Goal: Information Seeking & Learning: Learn about a topic

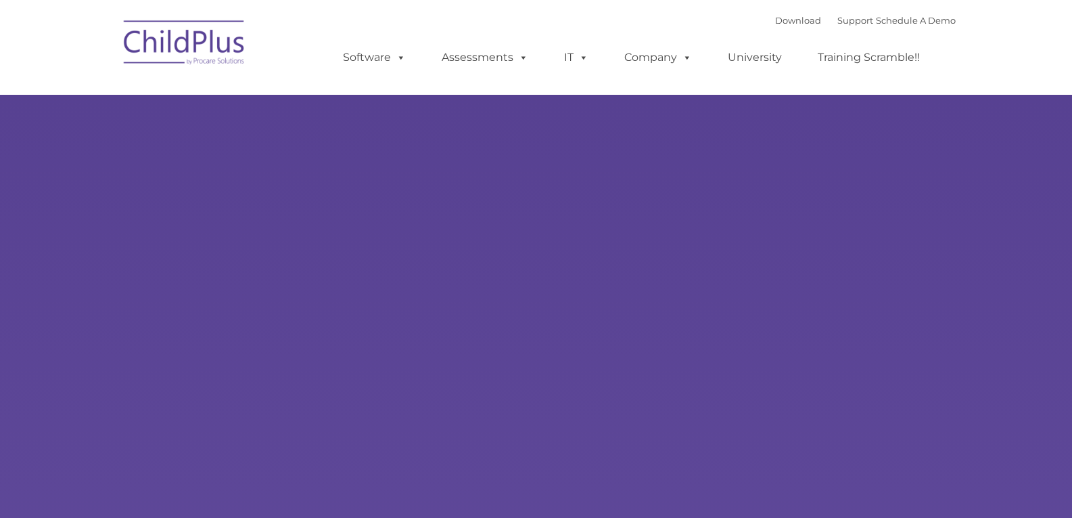
select select "MEDIUM"
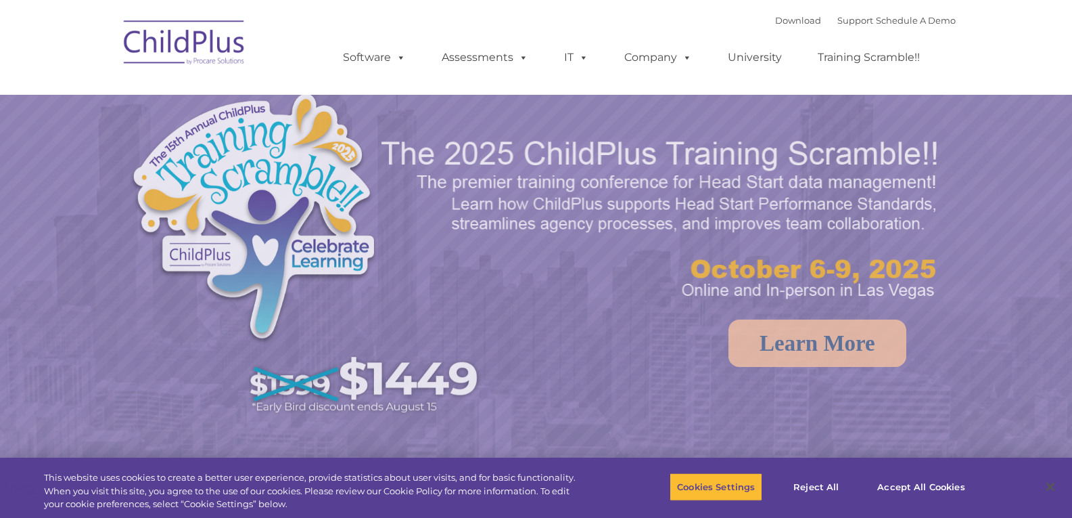
select select "MEDIUM"
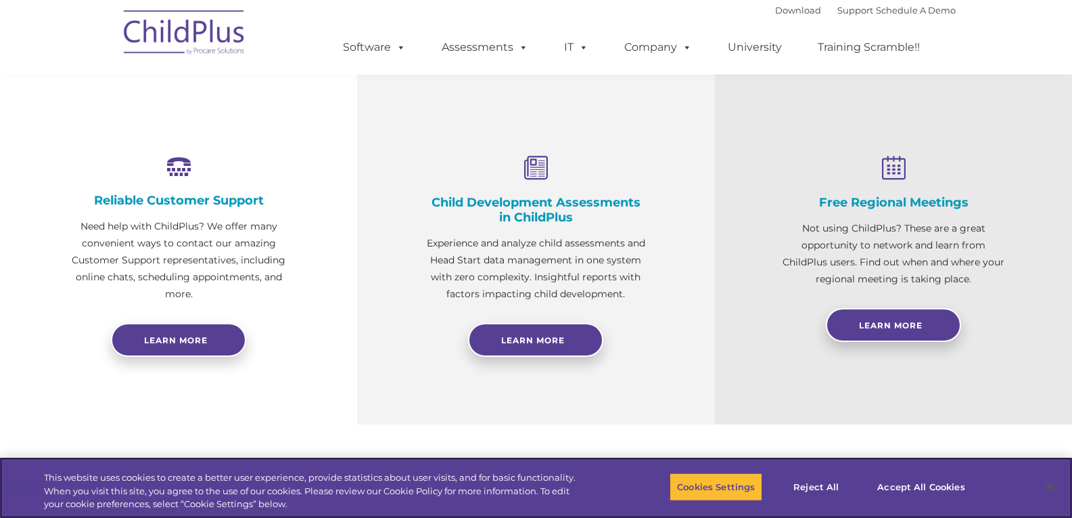
scroll to position [444, 0]
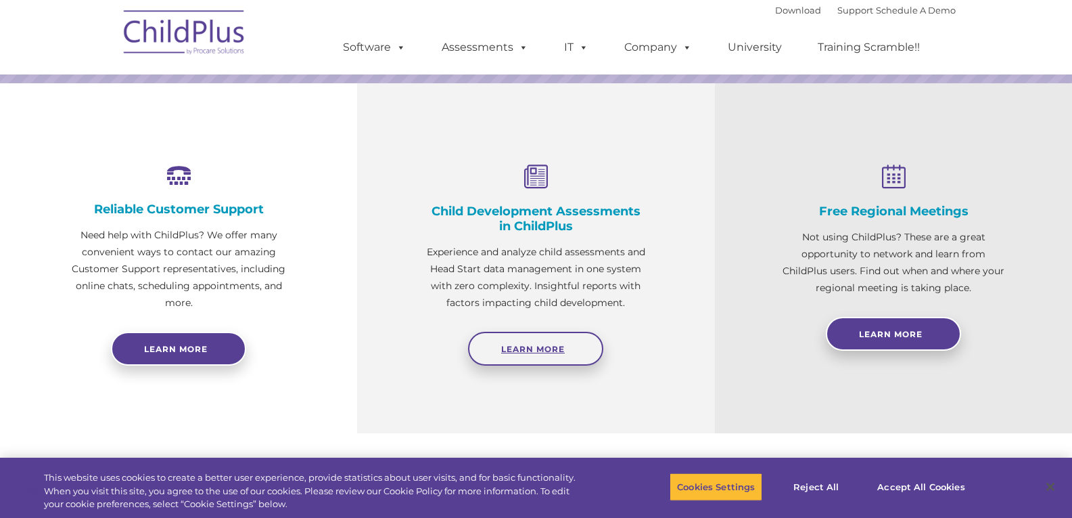
click at [509, 355] on link "Learn More" at bounding box center [535, 348] width 135 height 34
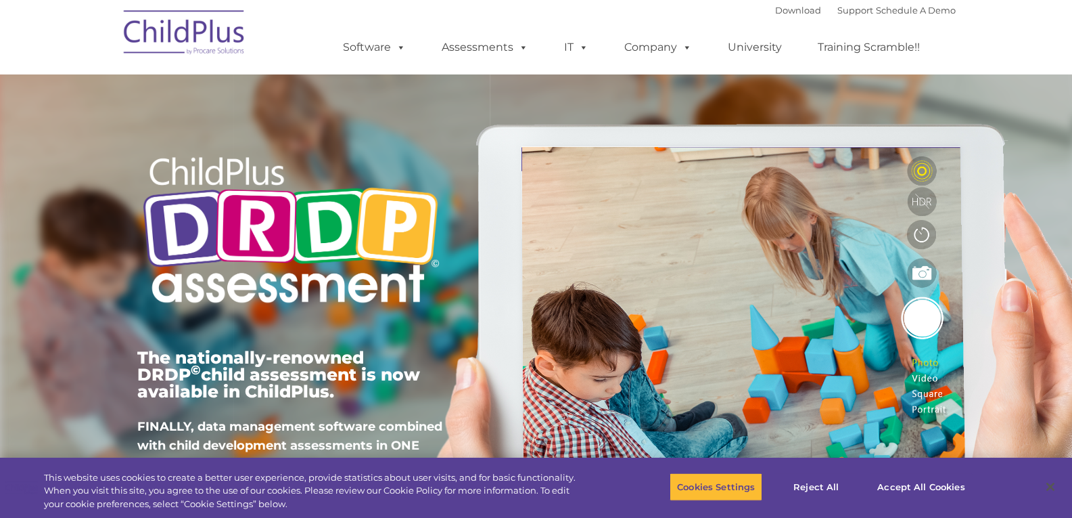
type input ""
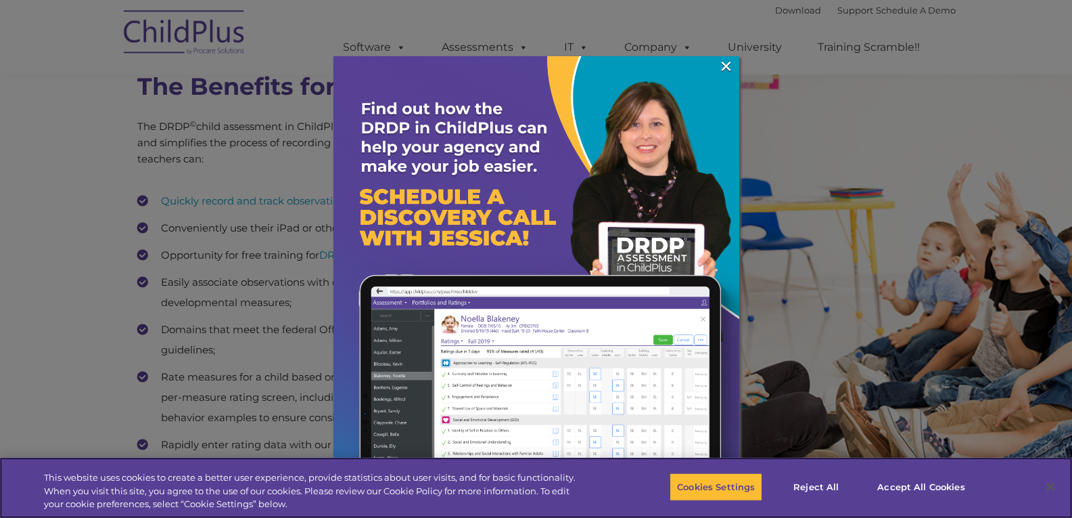
scroll to position [1835, 0]
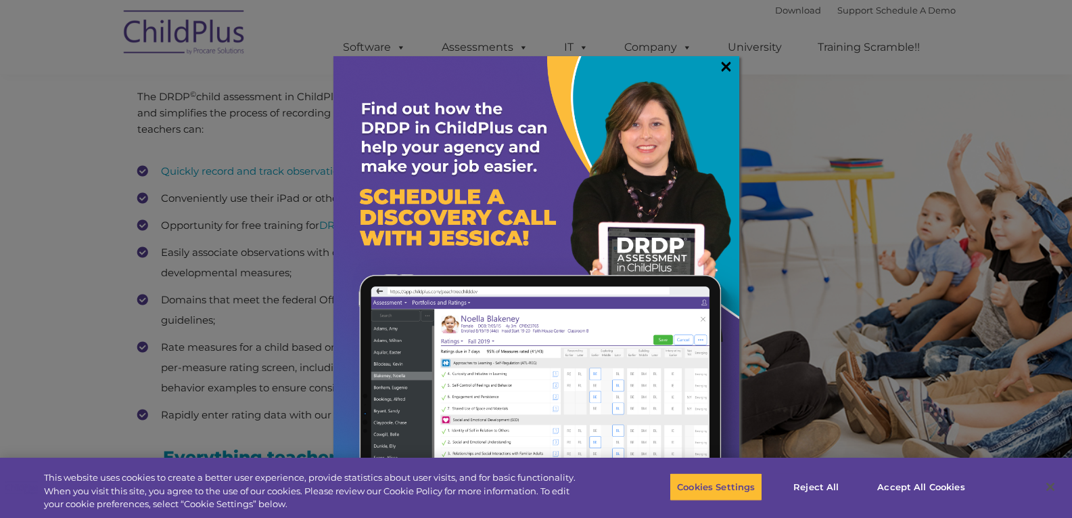
click at [733, 68] on link "×" at bounding box center [726, 67] width 16 height 14
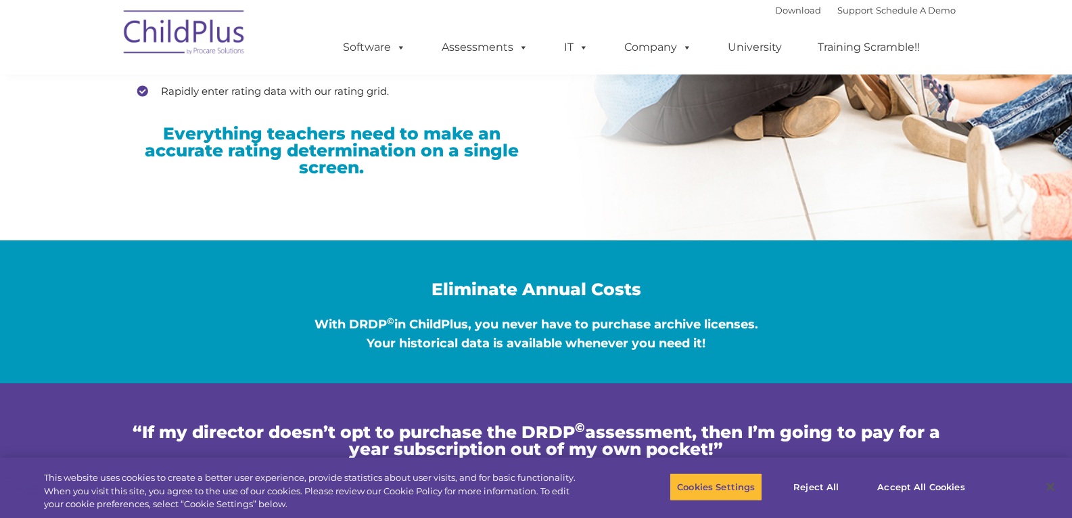
scroll to position [2158, 0]
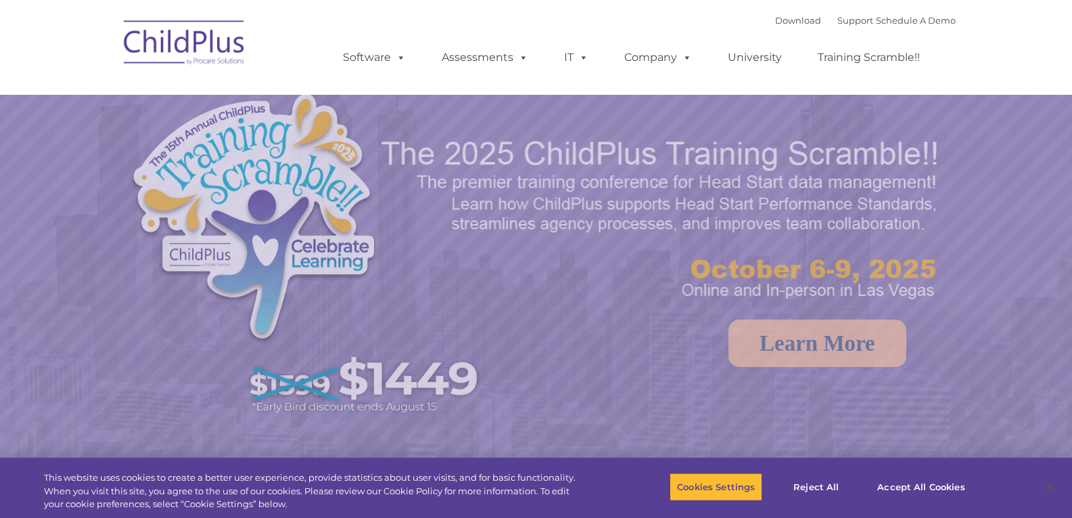
select select "MEDIUM"
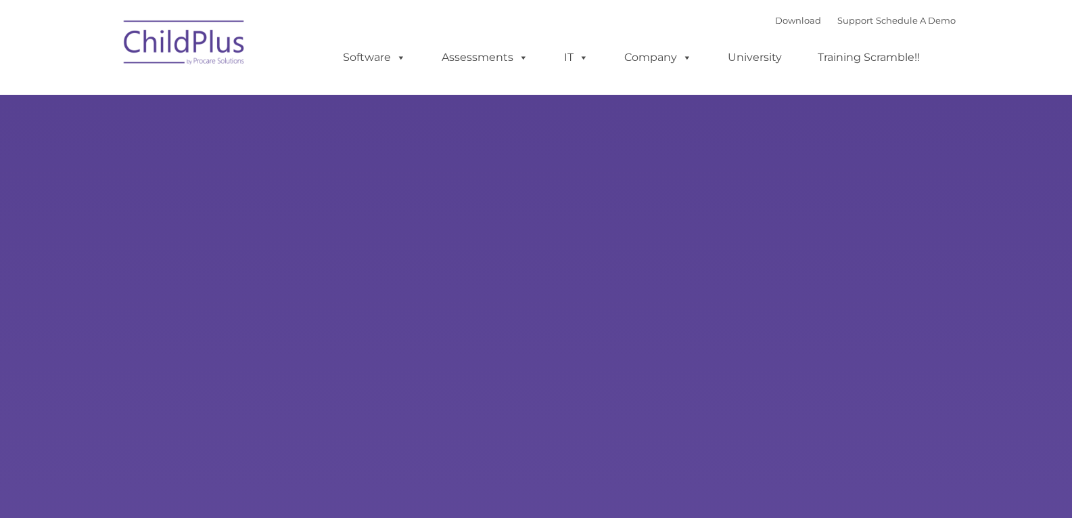
type input ""
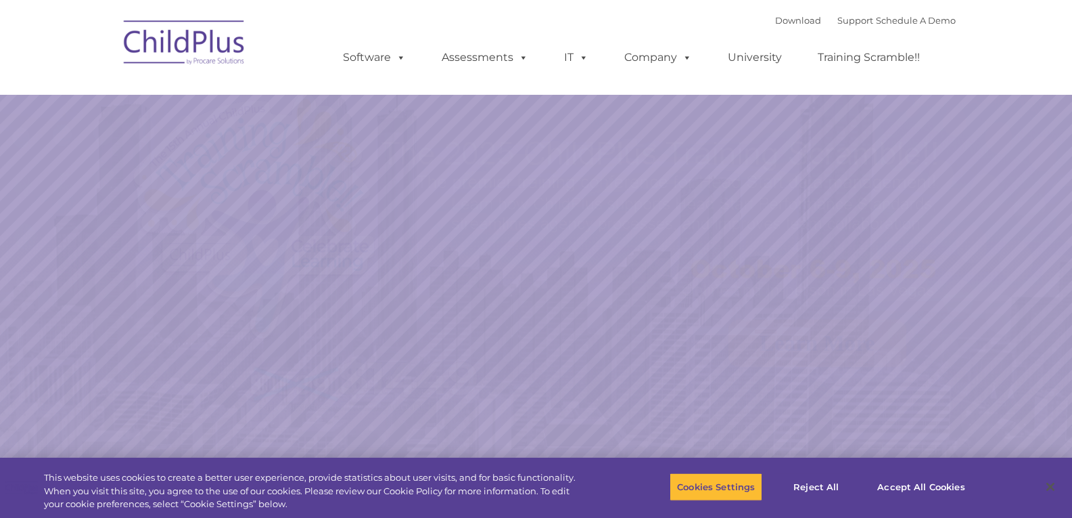
select select "MEDIUM"
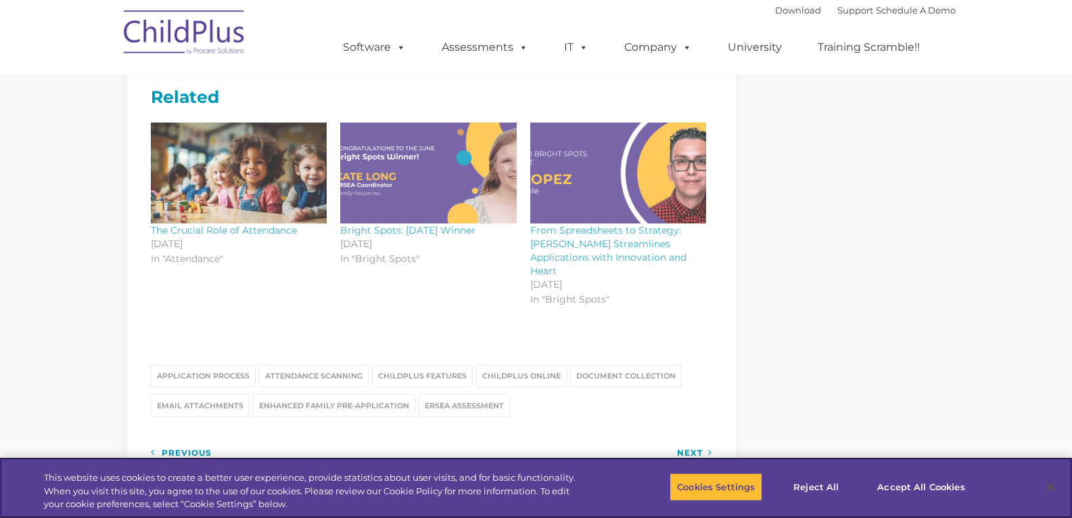
scroll to position [1605, 0]
